Goal: Information Seeking & Learning: Learn about a topic

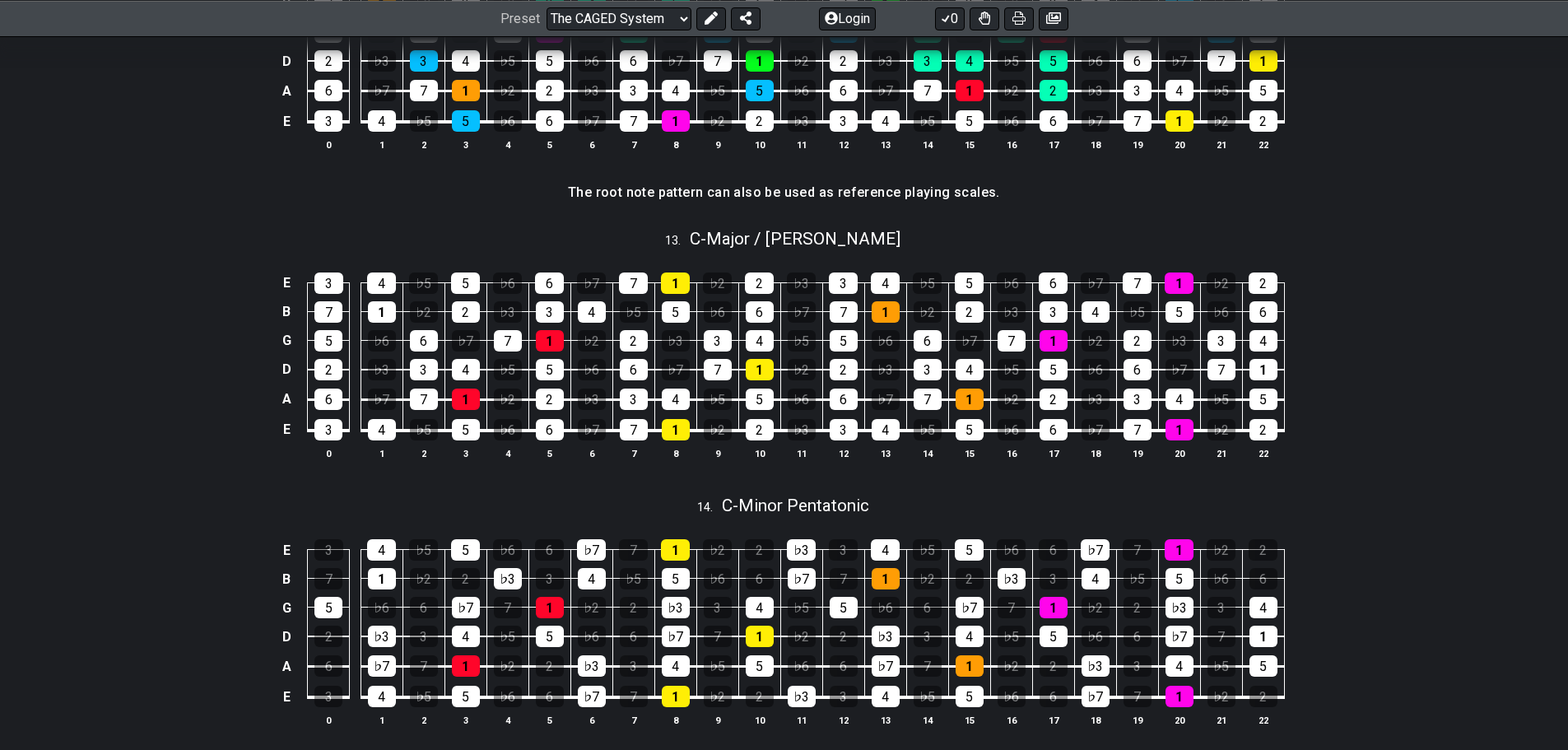
scroll to position [3375, 0]
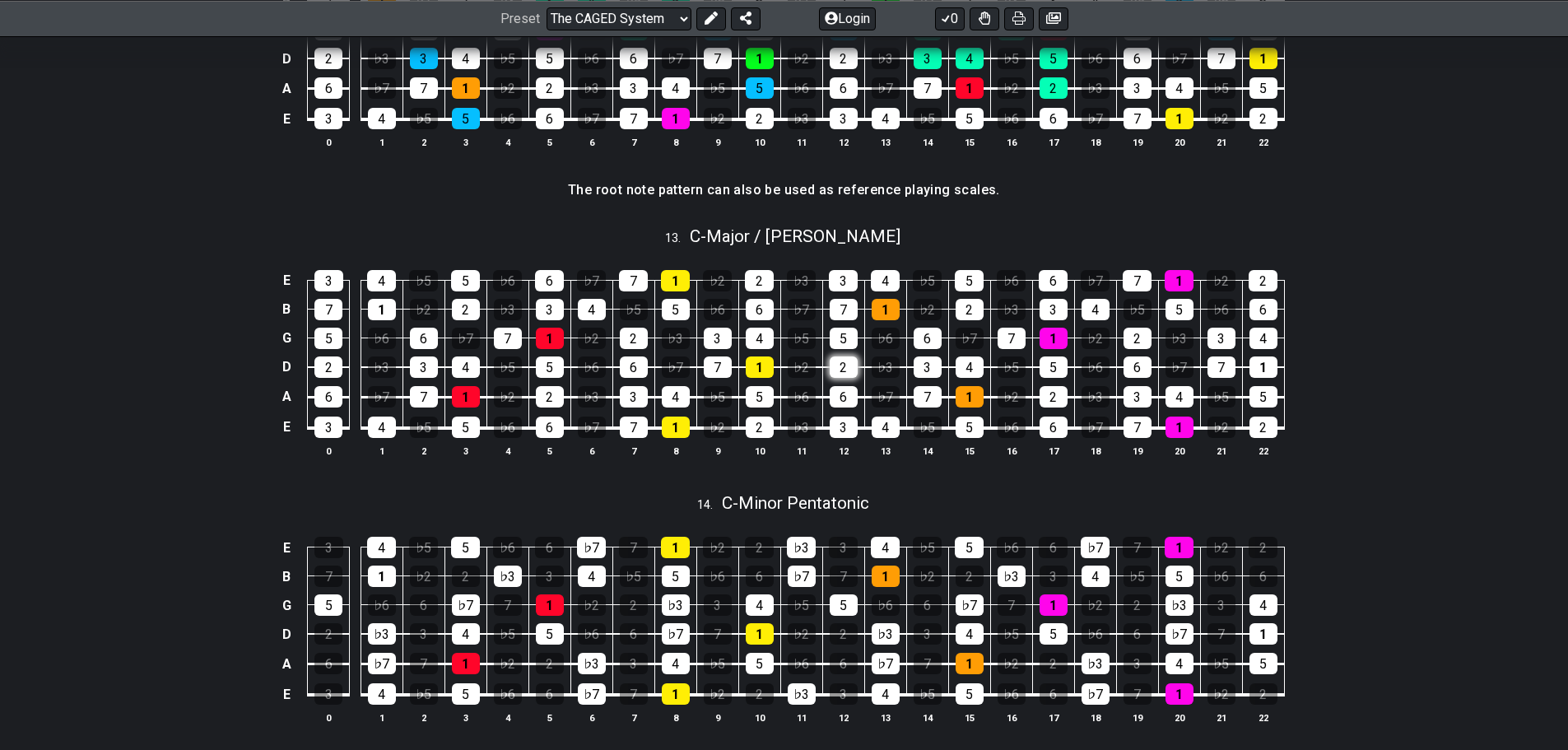
click at [839, 371] on div "2" at bounding box center [843, 367] width 28 height 22
click at [845, 379] on td "6" at bounding box center [843, 382] width 42 height 30
click at [842, 367] on div "2" at bounding box center [843, 367] width 28 height 22
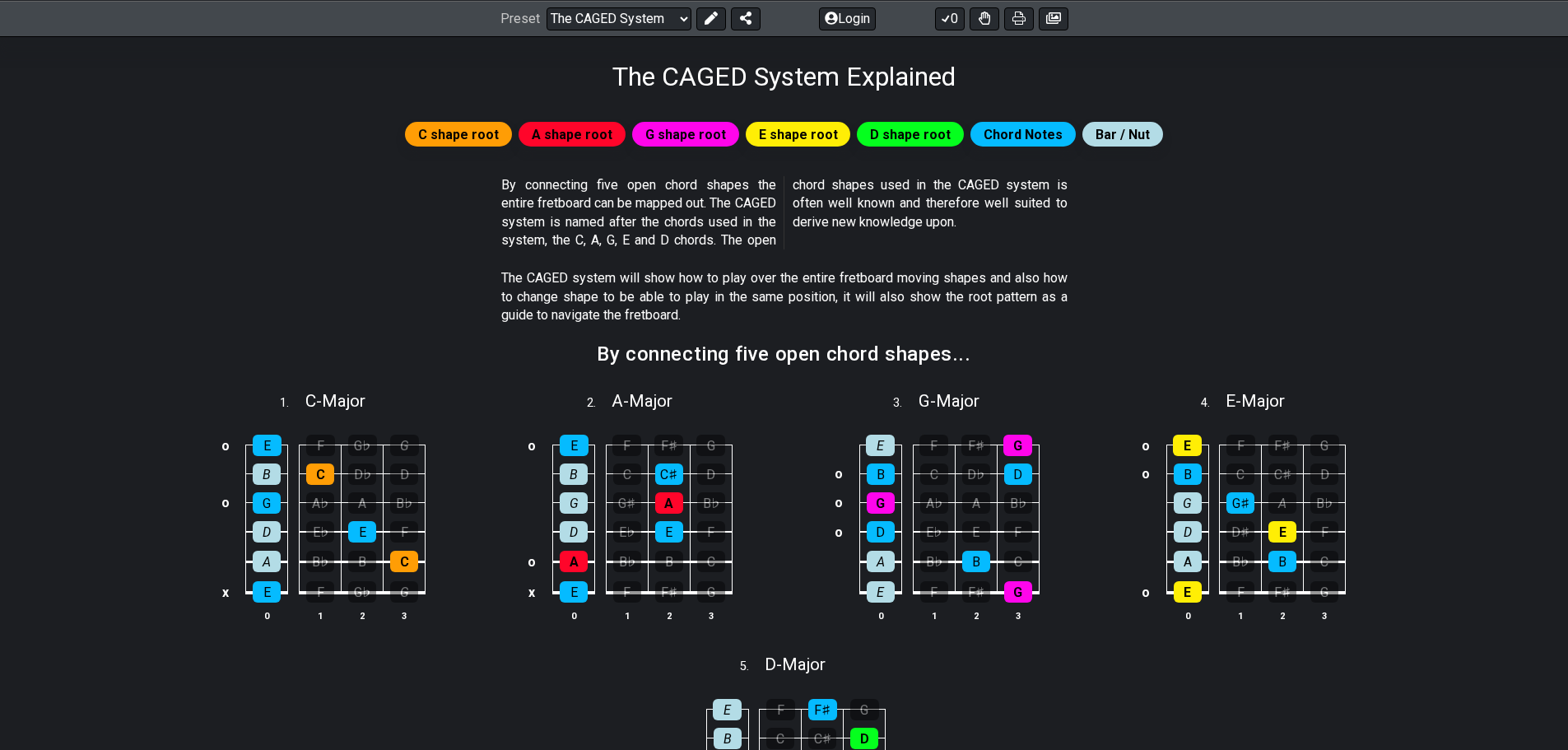
scroll to position [247, 0]
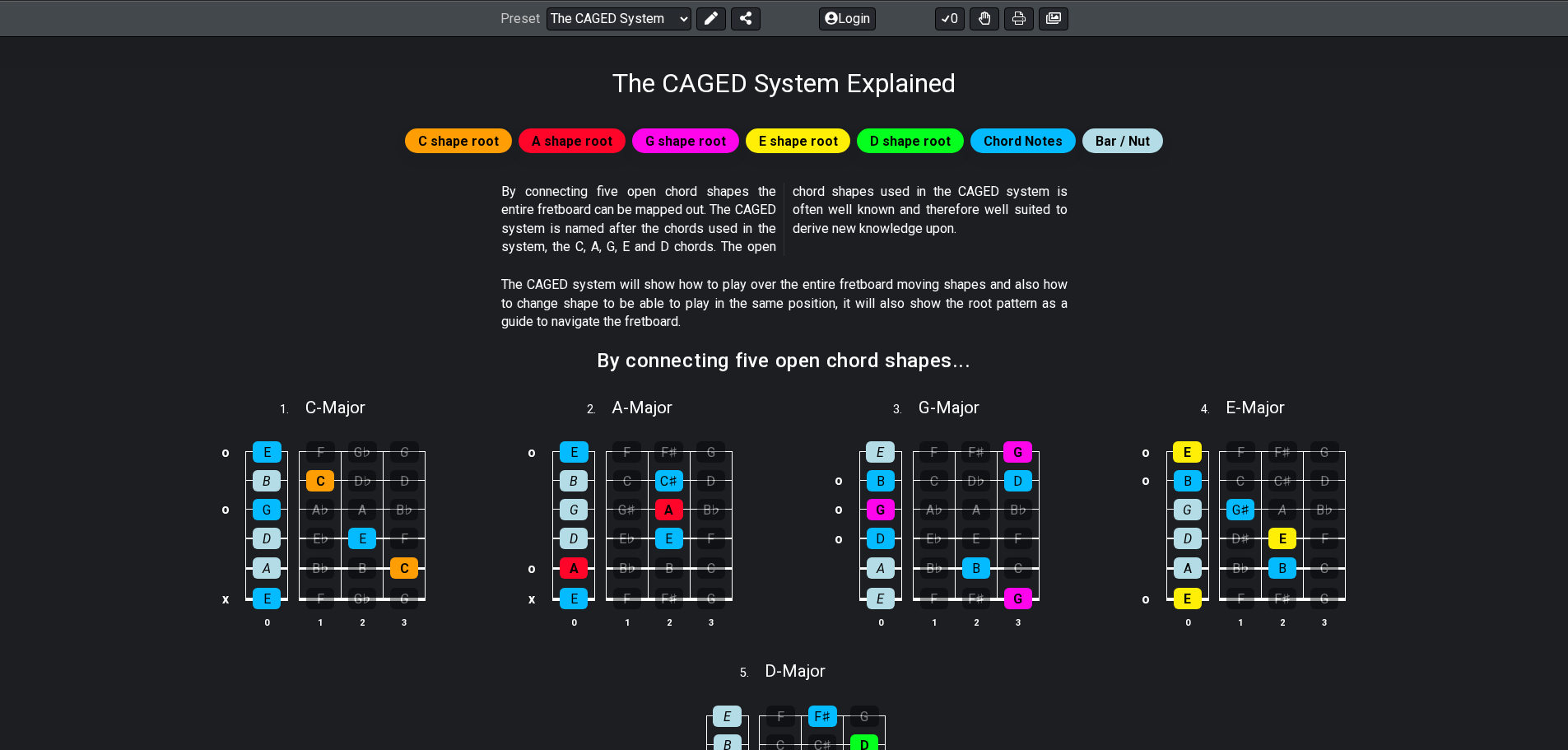
click at [1127, 328] on section "The CAGED system will show how to play over the entire fretboard moving shapes …" at bounding box center [784, 306] width 1284 height 75
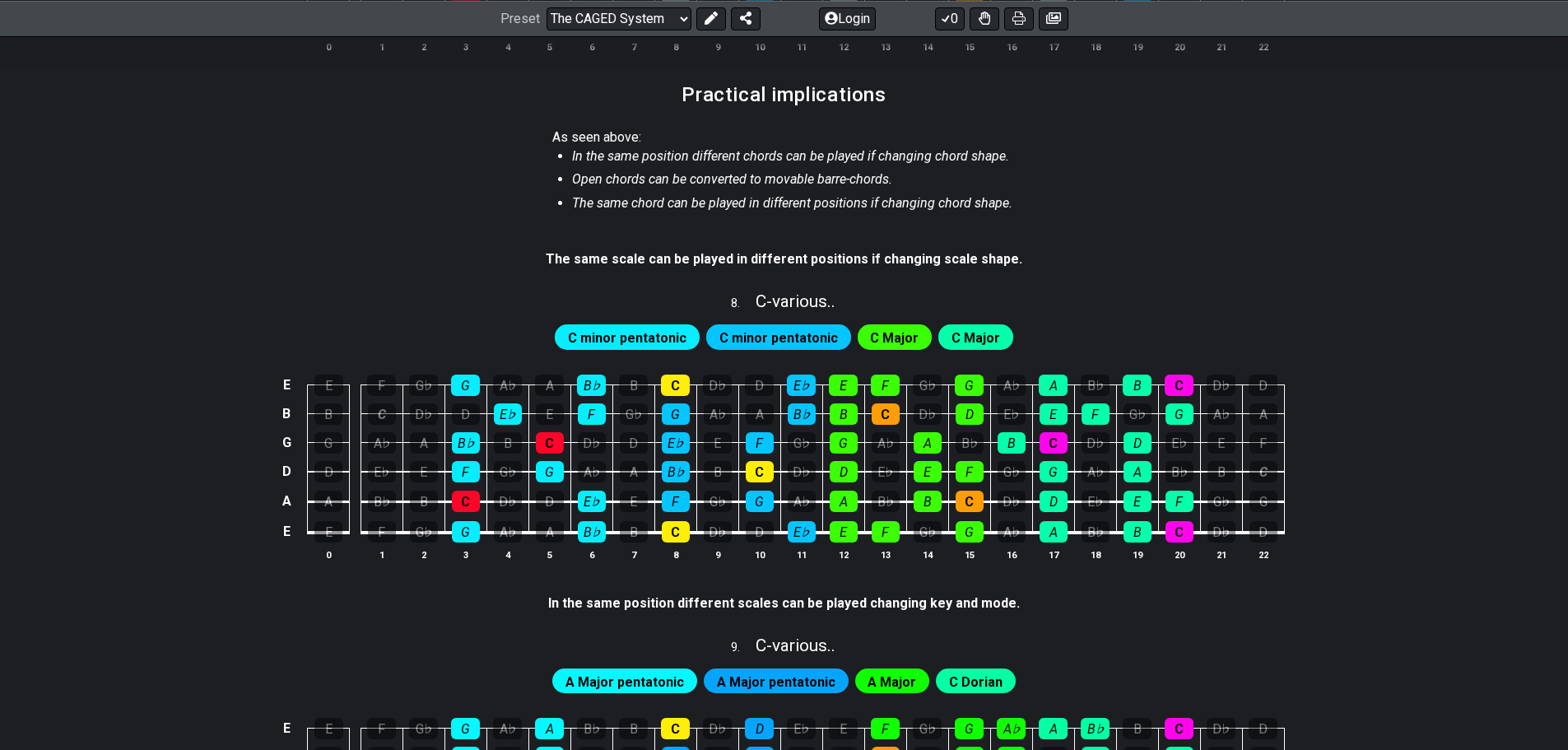
scroll to position [1892, 0]
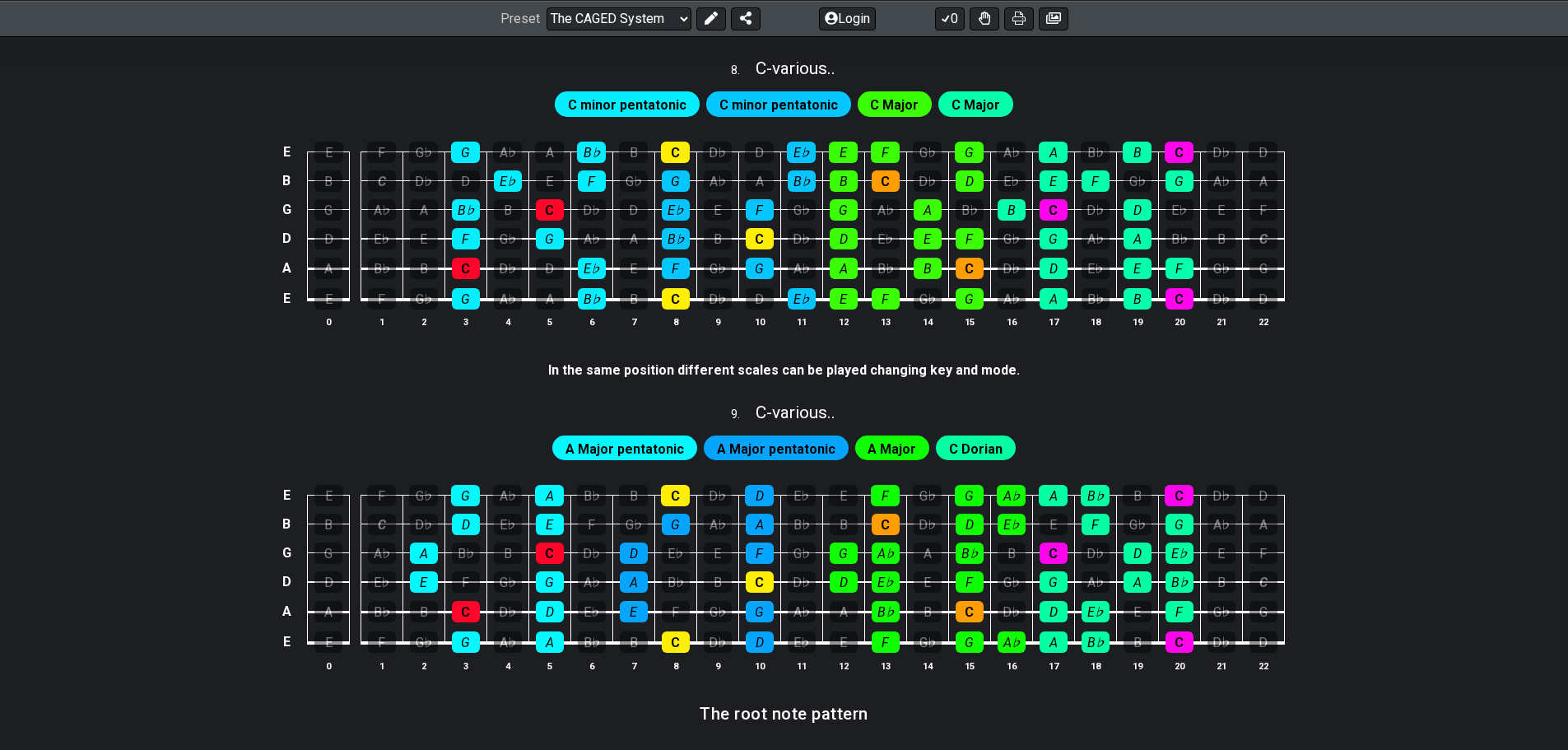
click at [1380, 362] on section "In the same position different scales can be played changing key and mode." at bounding box center [784, 374] width 1284 height 38
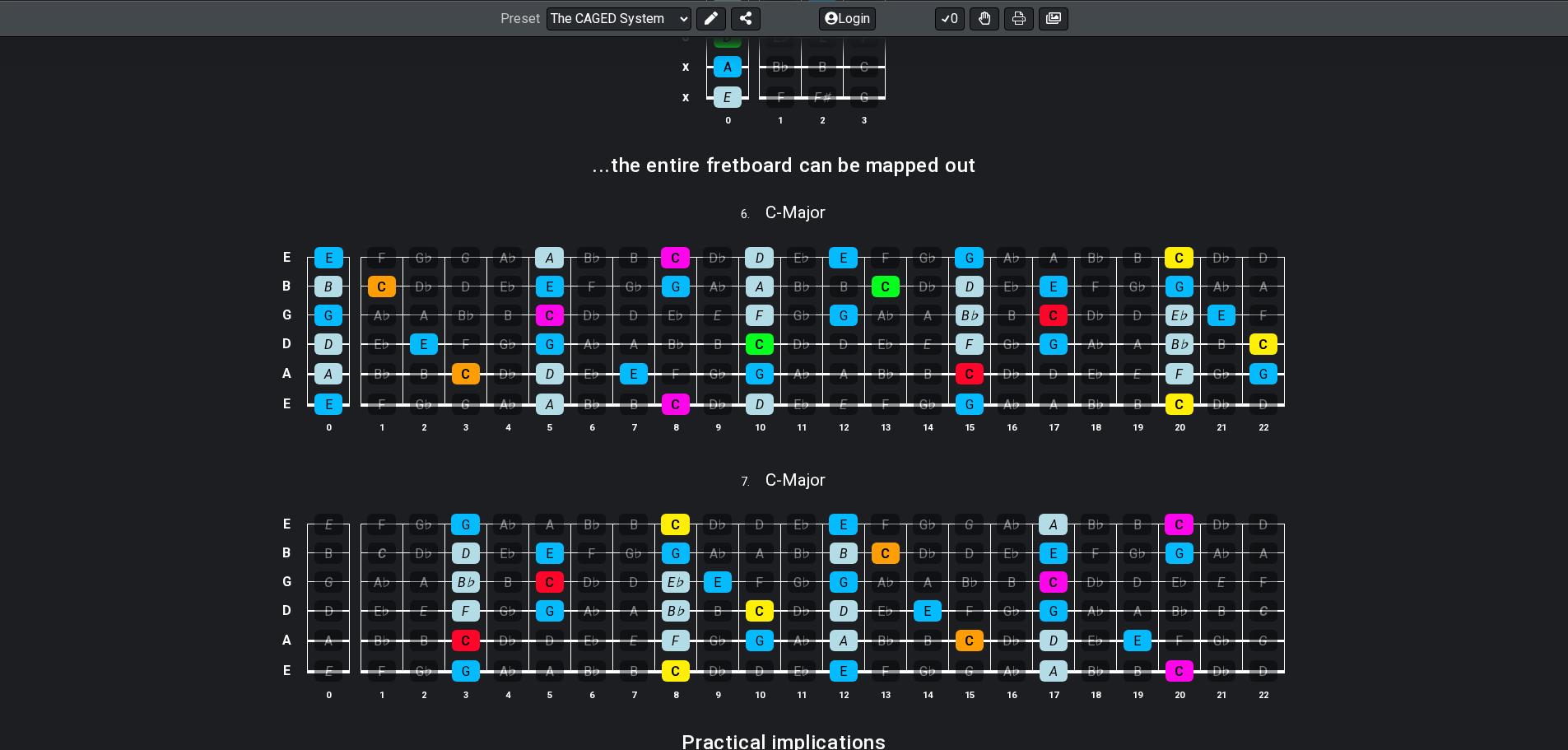
scroll to position [1070, 0]
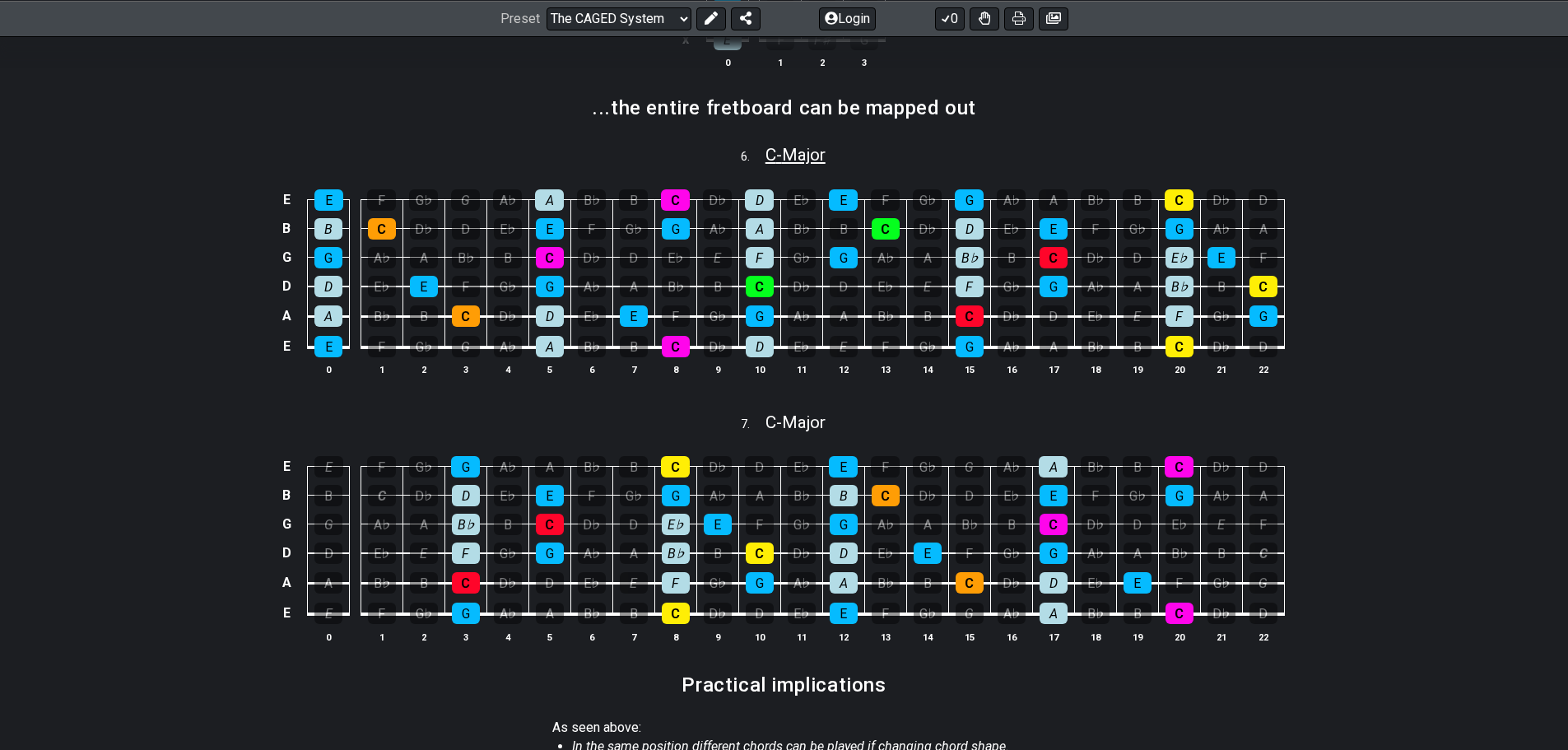
click at [787, 152] on span "C - Major" at bounding box center [795, 155] width 60 height 20
select select "C"
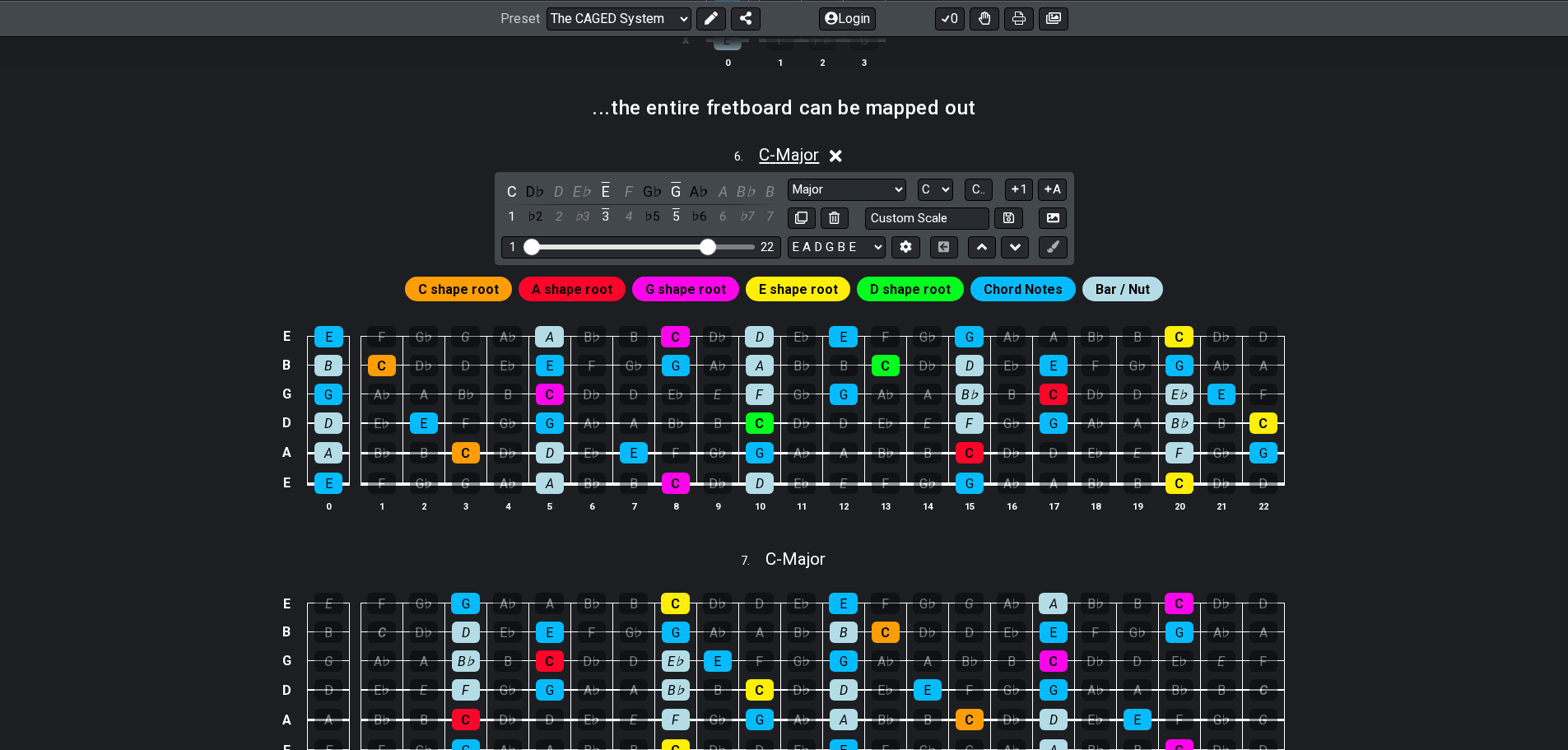
click at [788, 152] on span "C - Major" at bounding box center [789, 155] width 60 height 20
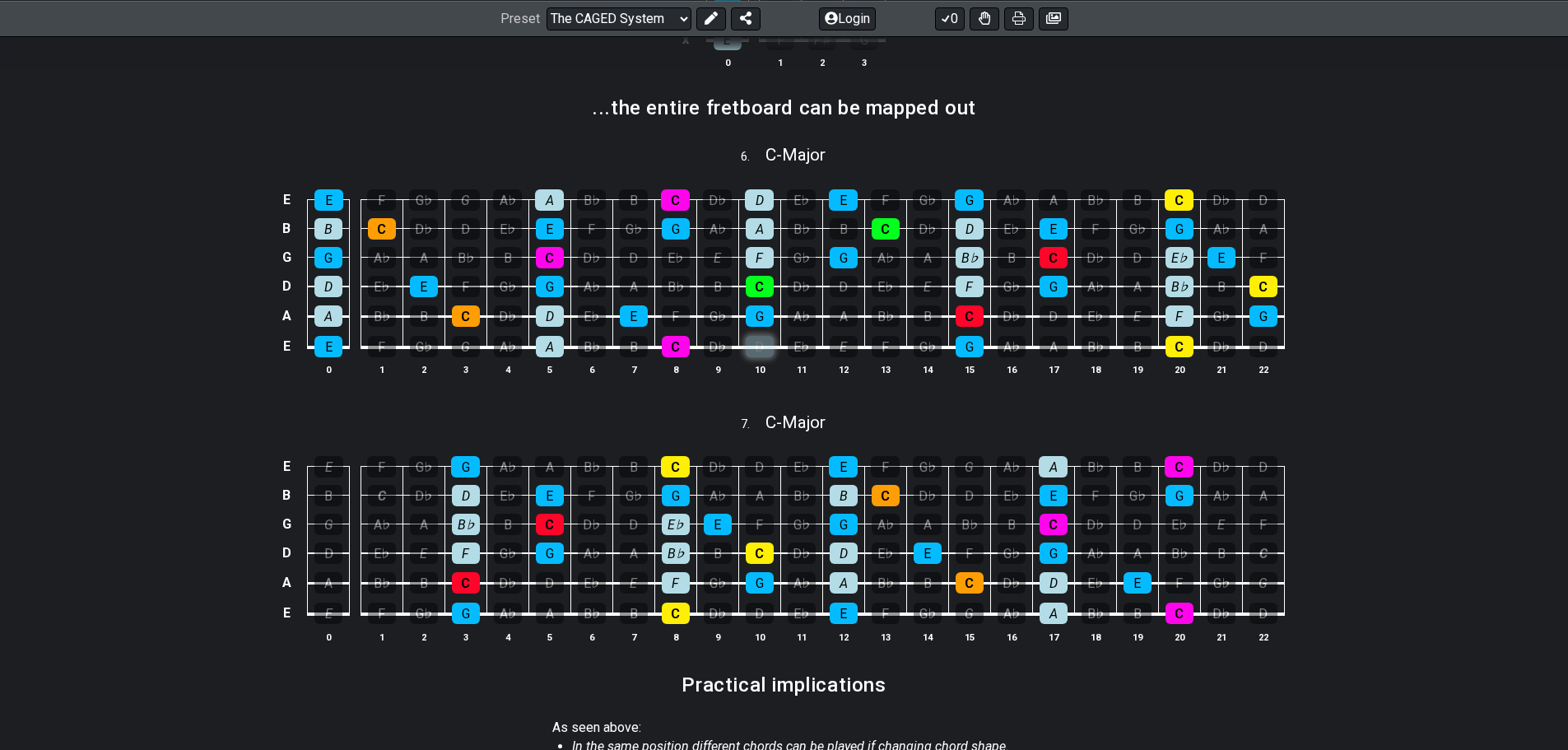
click at [762, 349] on div "D" at bounding box center [759, 346] width 28 height 22
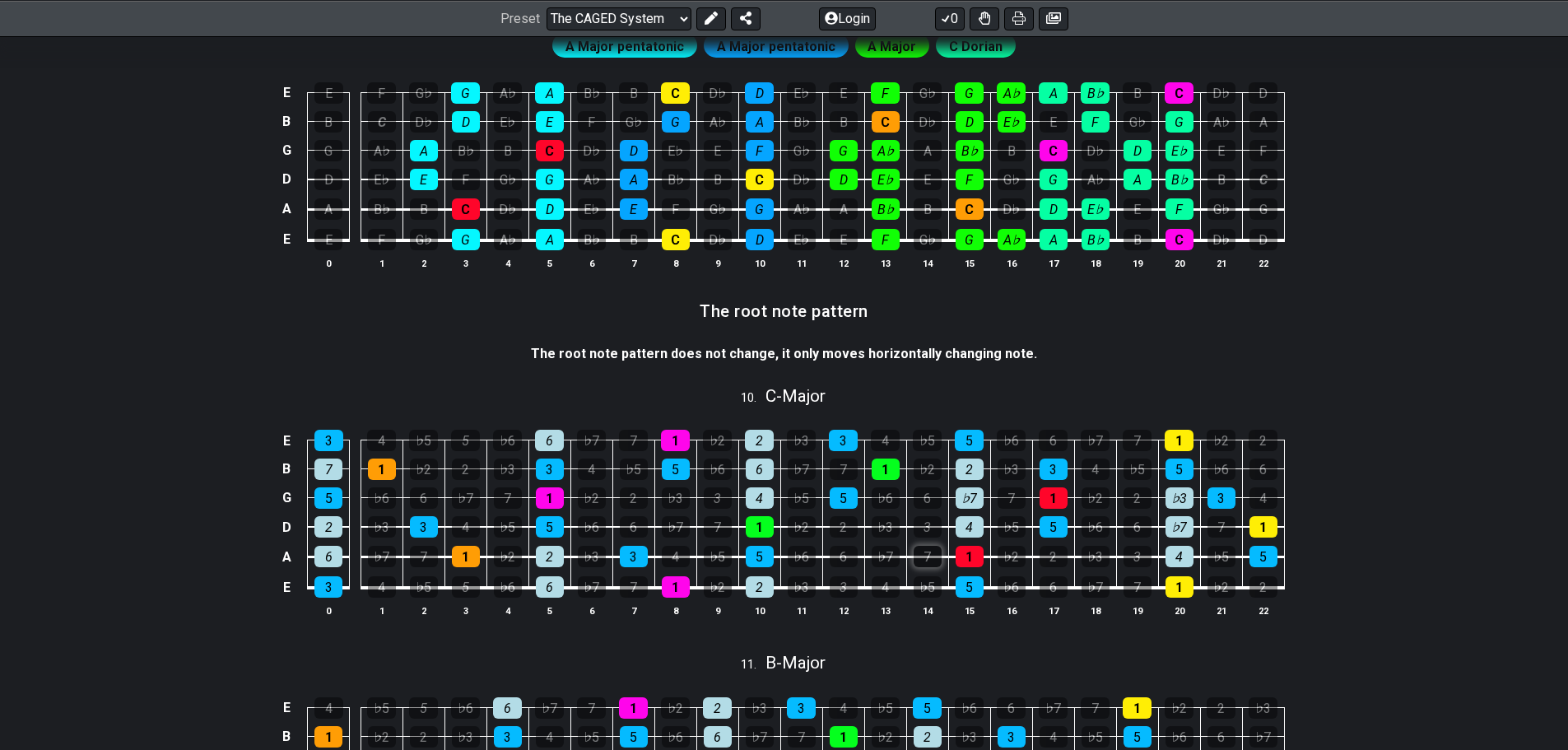
scroll to position [2305, 0]
